Goal: Task Accomplishment & Management: Complete application form

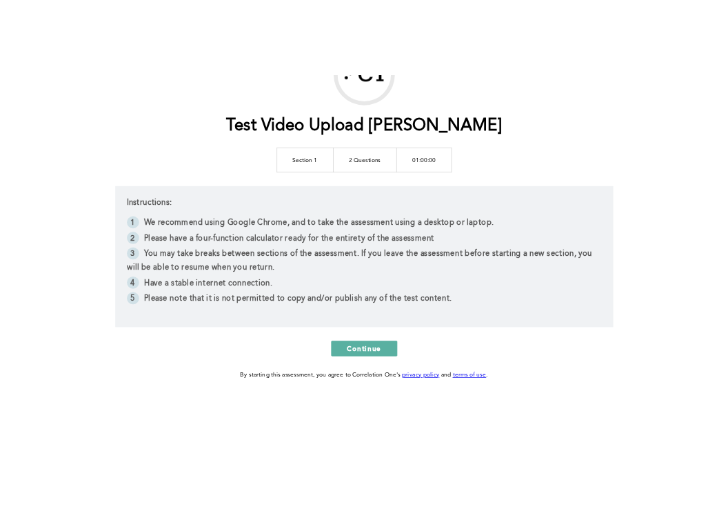
scroll to position [125, 0]
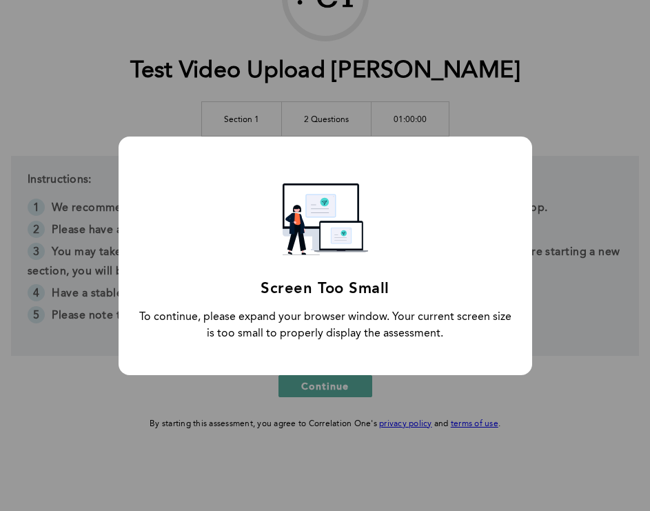
click at [343, 364] on div "Screen Too Small To continue, please expand your browser window. Your current s…" at bounding box center [326, 255] width 414 height 238
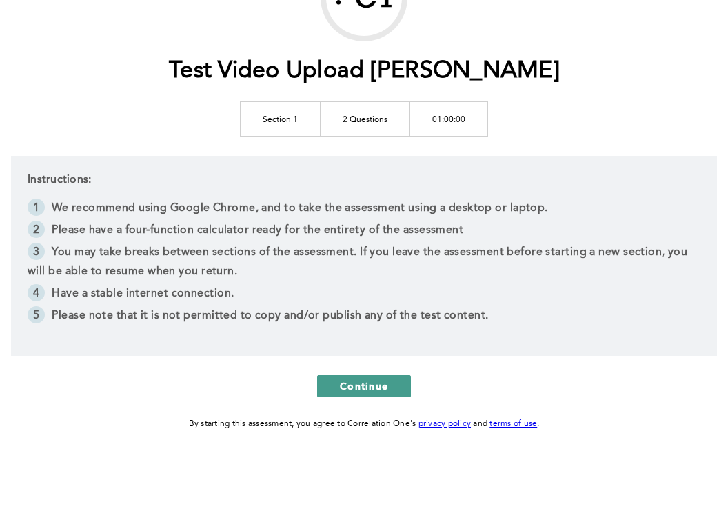
click at [387, 394] on button "Continue" at bounding box center [364, 386] width 94 height 22
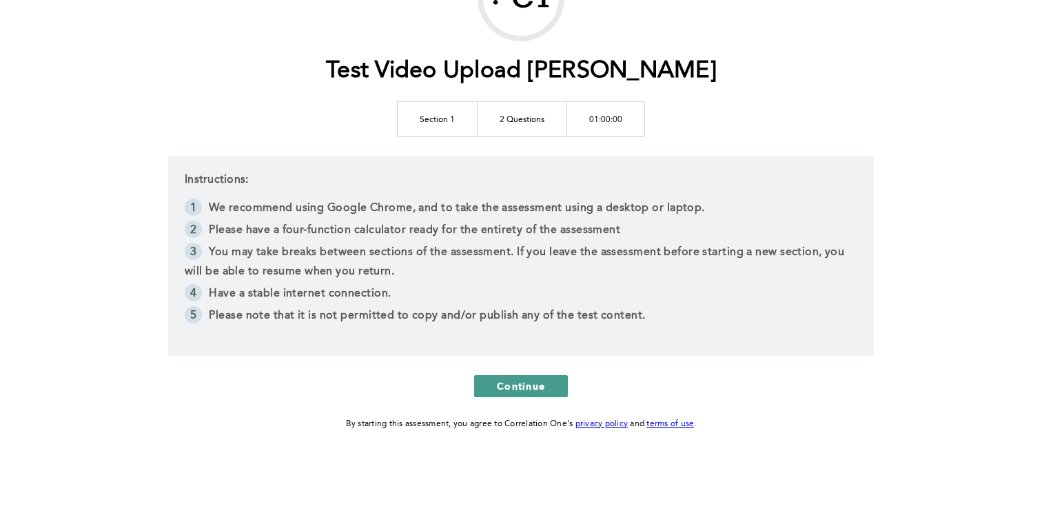
scroll to position [0, 0]
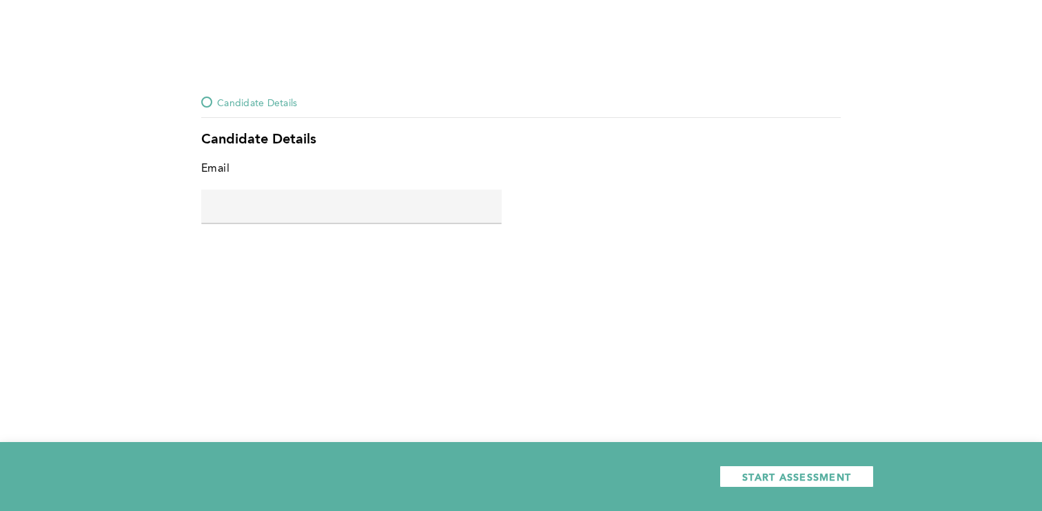
click at [436, 68] on div "Candidate Details Candidate Details Email error placeholder START ASSESSMENT" at bounding box center [521, 255] width 1042 height 511
click at [234, 141] on div "Candidate Details" at bounding box center [521, 140] width 640 height 17
copy div "Candidate Details"
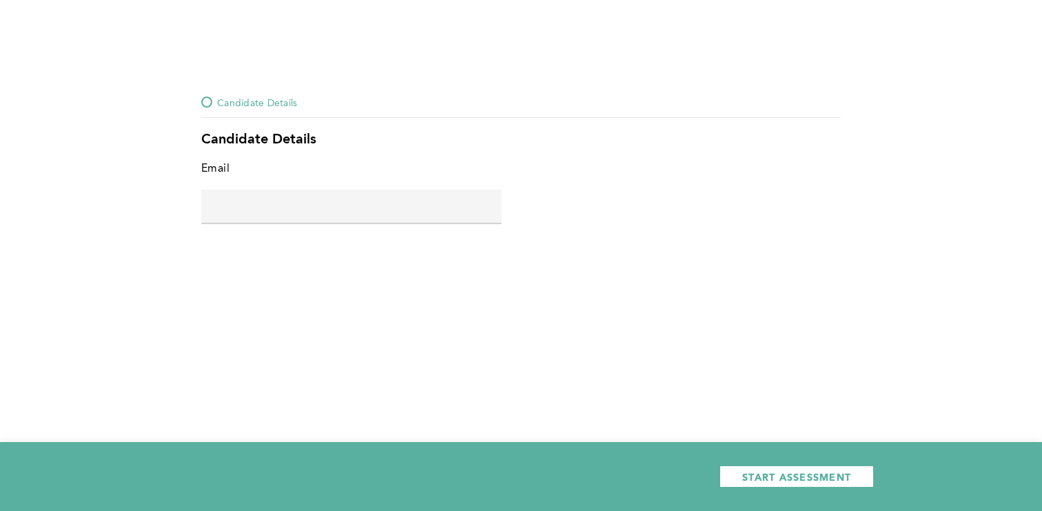
click at [373, 192] on input "text" at bounding box center [351, 206] width 301 height 33
click at [241, 202] on input "asd@.asd.asd" at bounding box center [351, 206] width 301 height 33
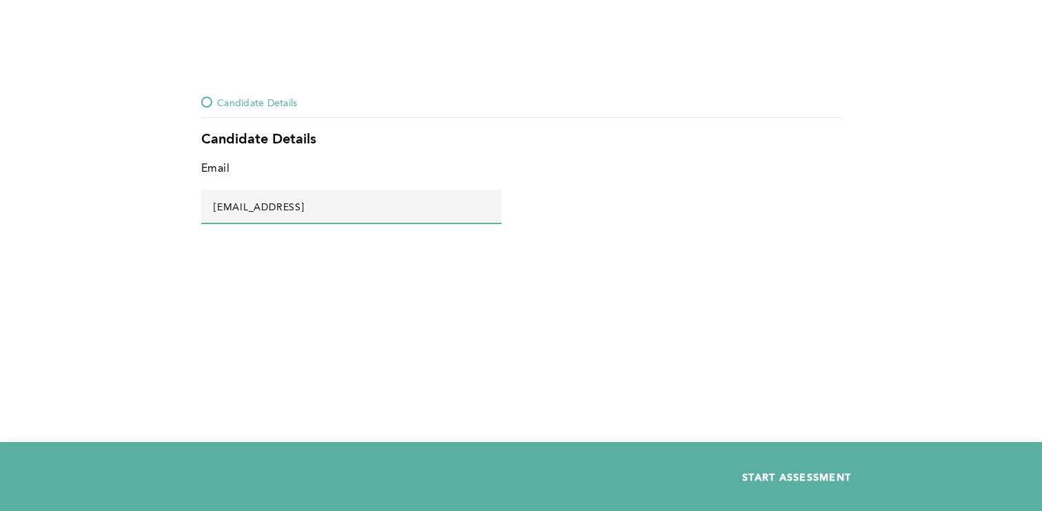
type input "asd@asd.asd"
click at [791, 470] on span "START ASSESSMENT" at bounding box center [796, 476] width 109 height 13
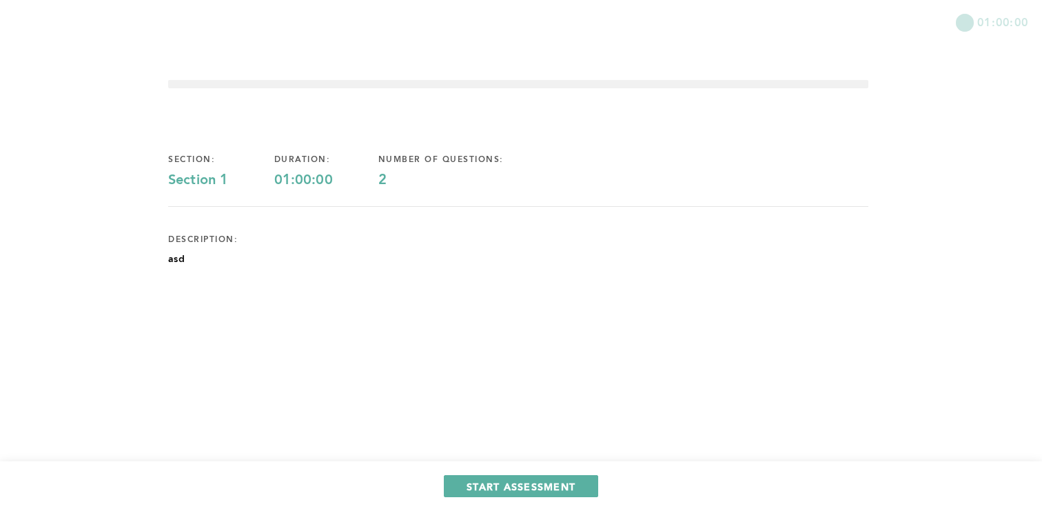
click at [187, 255] on div "section: Section 1 duration: 01:00:00 number of questions: 2 description: asd" at bounding box center [518, 233] width 700 height 203
click at [178, 262] on p "asd" at bounding box center [176, 259] width 17 height 14
click at [179, 262] on p "asd" at bounding box center [176, 259] width 17 height 14
click at [179, 261] on p "asd" at bounding box center [176, 259] width 17 height 14
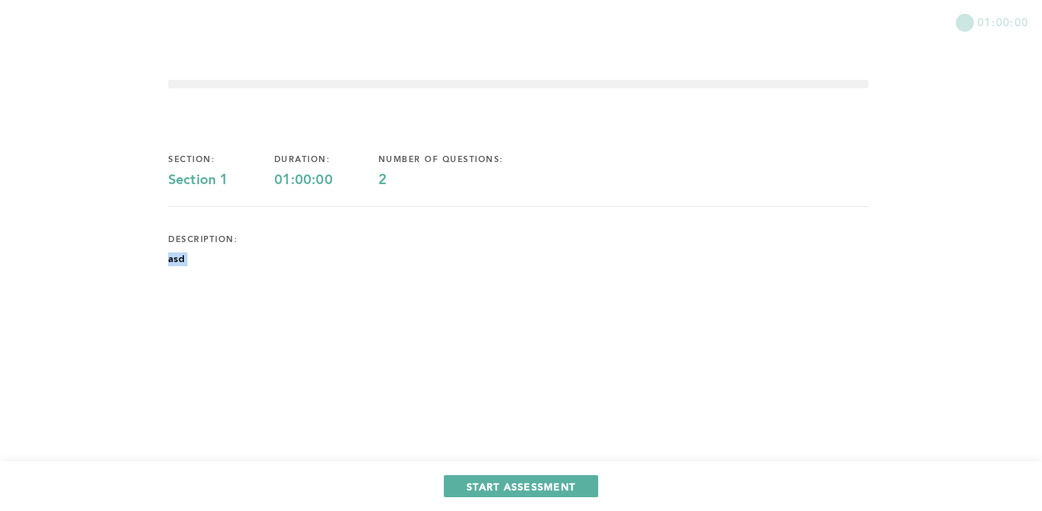
copy p "asd"
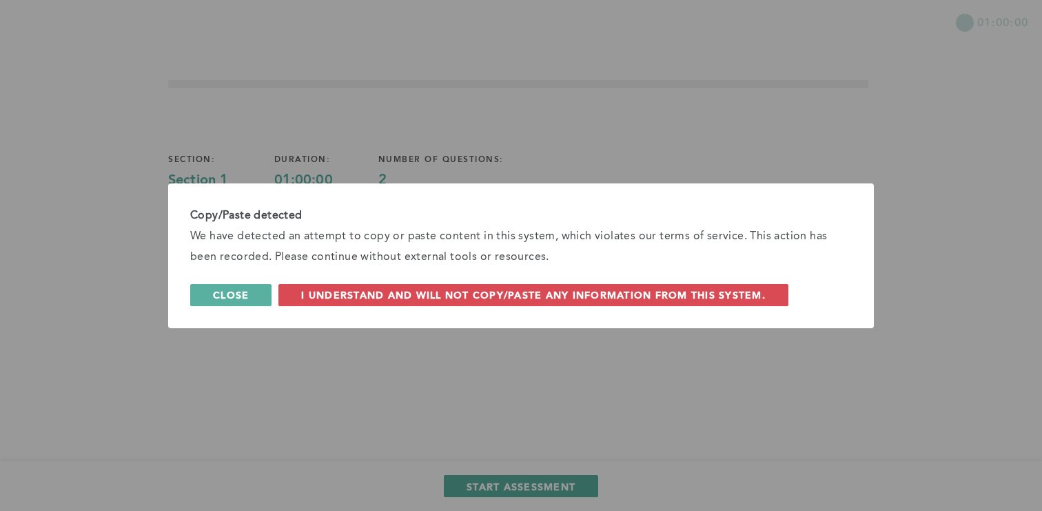
click at [221, 294] on span "Close" at bounding box center [231, 294] width 36 height 13
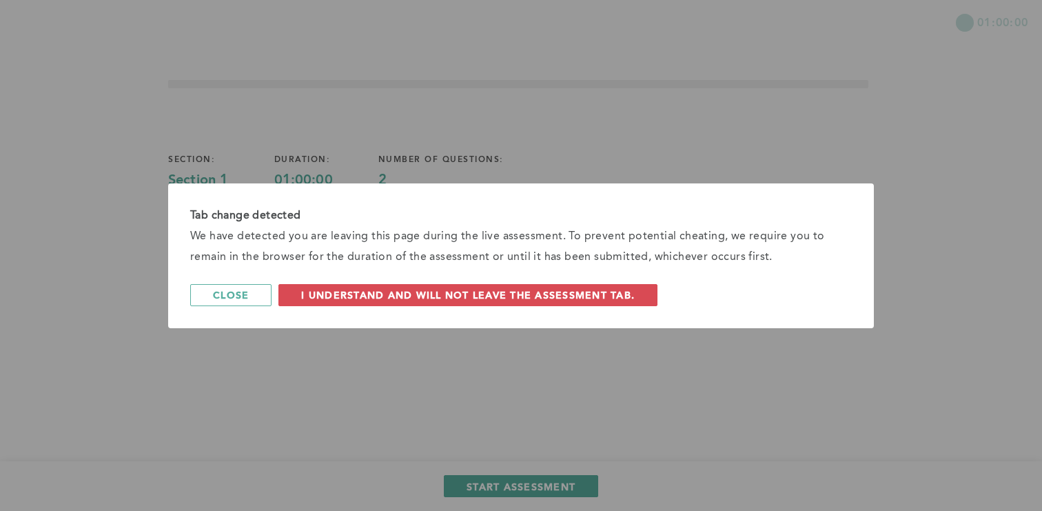
click at [174, 258] on div "Tab change detected We have detected you are leaving this page during the live …" at bounding box center [521, 255] width 706 height 145
click at [150, 227] on div "Tab change detected We have detected you are leaving this page during the live …" at bounding box center [521, 255] width 1042 height 511
click at [207, 284] on button "Close" at bounding box center [230, 295] width 81 height 22
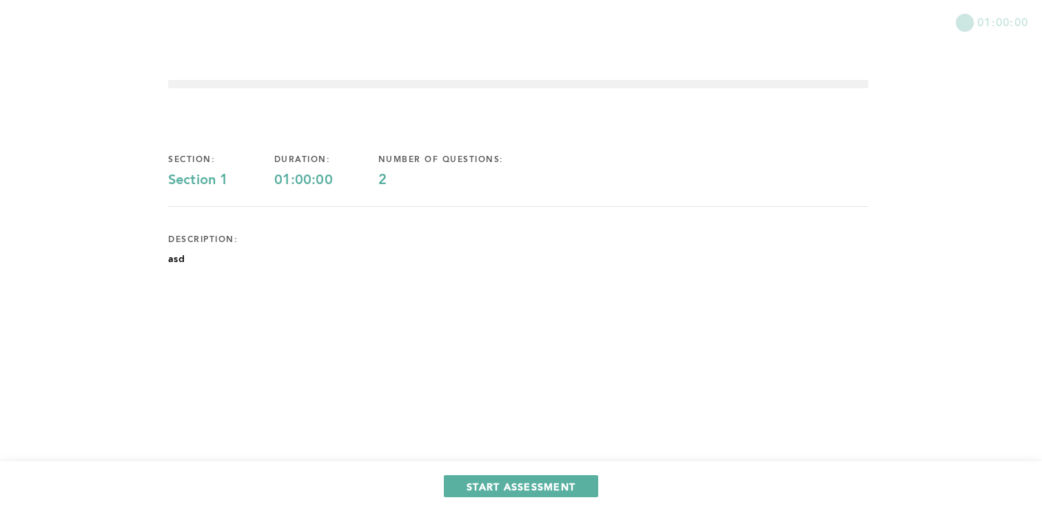
click at [168, 257] on p "asd" at bounding box center [176, 259] width 17 height 14
copy p "asd"
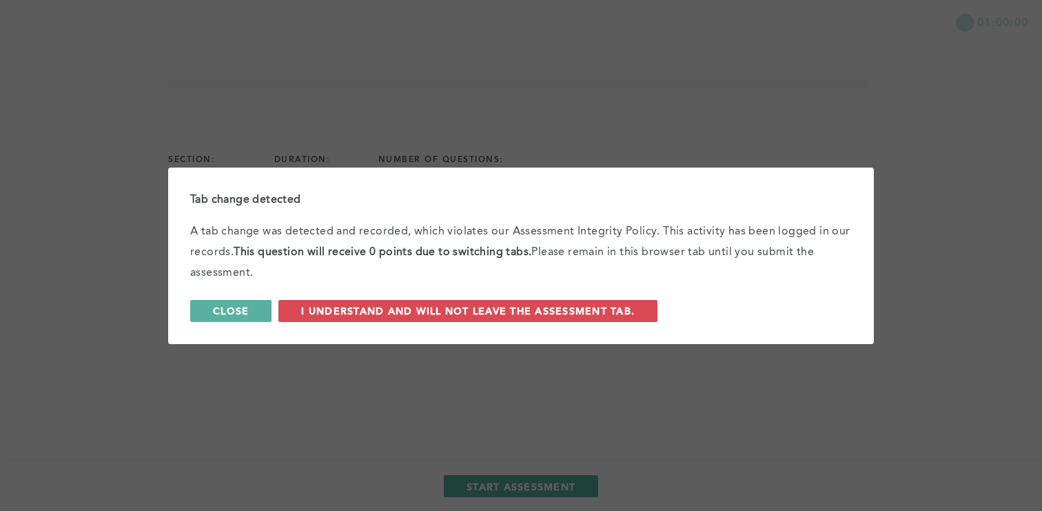
click at [241, 303] on button "Close" at bounding box center [230, 311] width 81 height 22
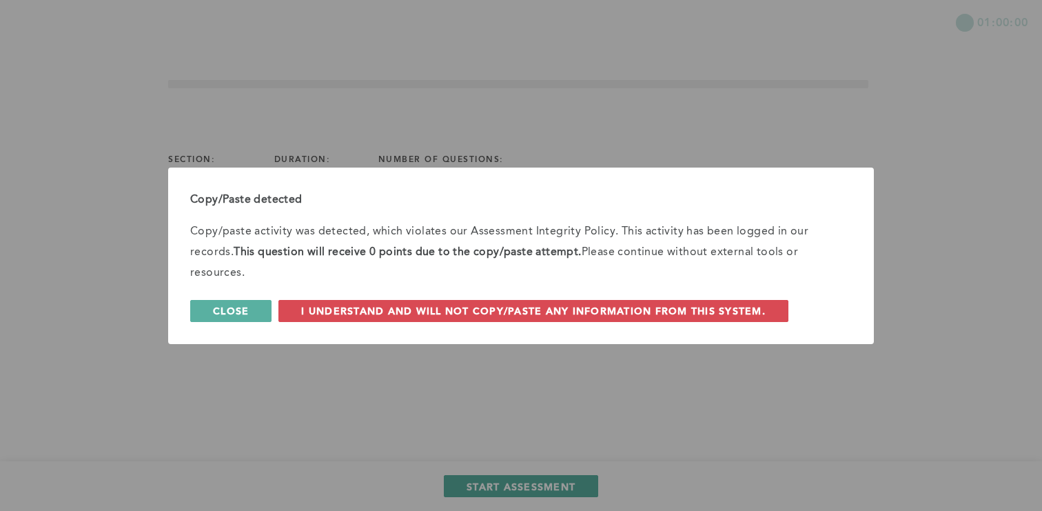
click at [254, 305] on button "Close" at bounding box center [230, 311] width 81 height 22
click at [220, 309] on span "Close" at bounding box center [231, 310] width 36 height 13
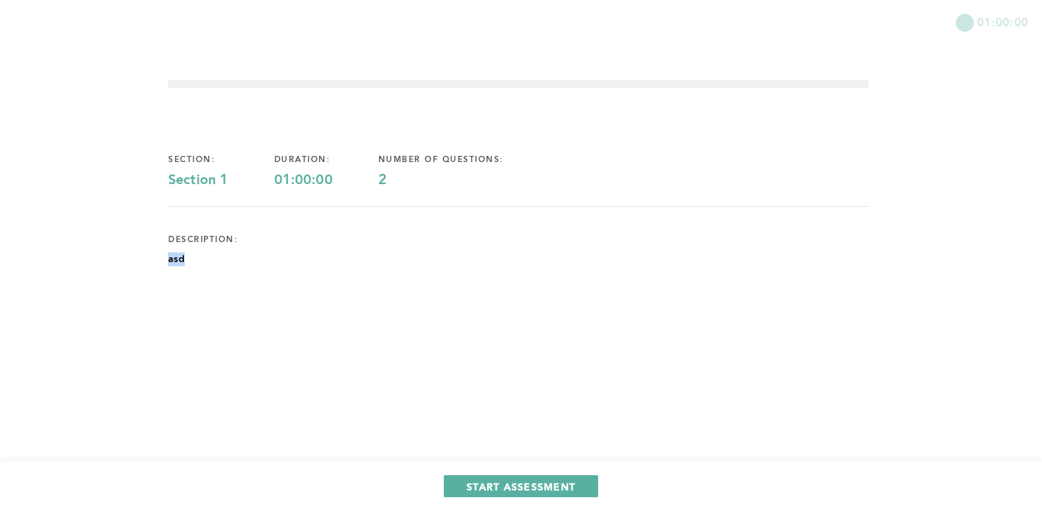
copy p "asd"
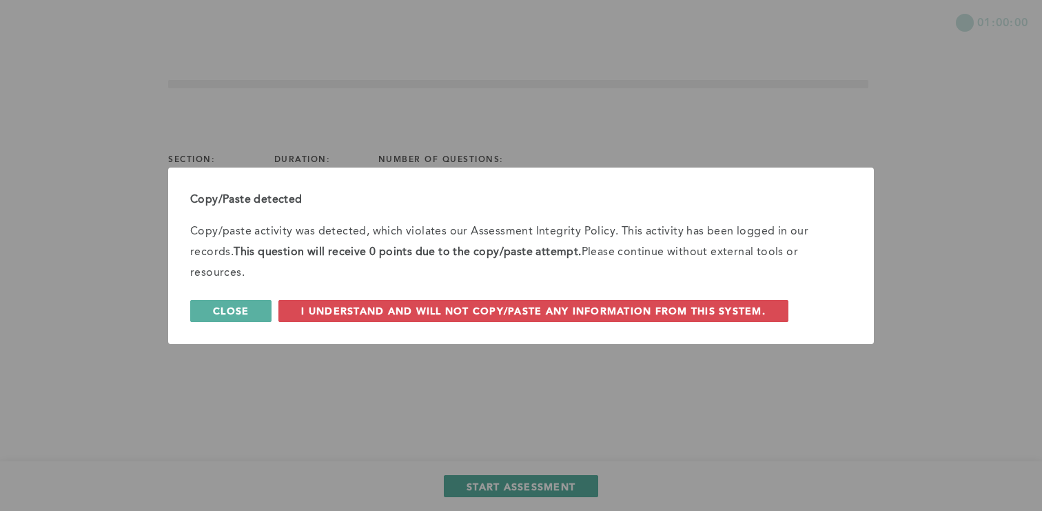
click at [261, 300] on button "Close" at bounding box center [230, 311] width 81 height 22
click at [253, 303] on button "Close" at bounding box center [230, 311] width 81 height 22
